Goal: Browse casually: Explore the website without a specific task or goal

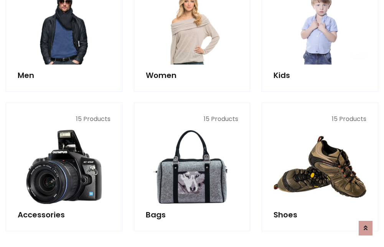
scroll to position [257, 0]
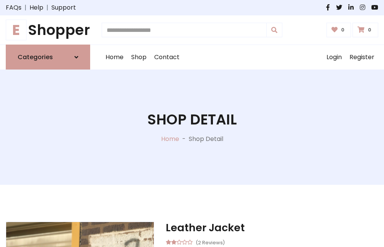
click at [48, 30] on h1 "E Shopper" at bounding box center [48, 29] width 84 height 17
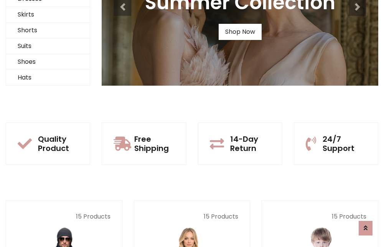
scroll to position [74, 0]
